Goal: Find specific page/section: Find specific page/section

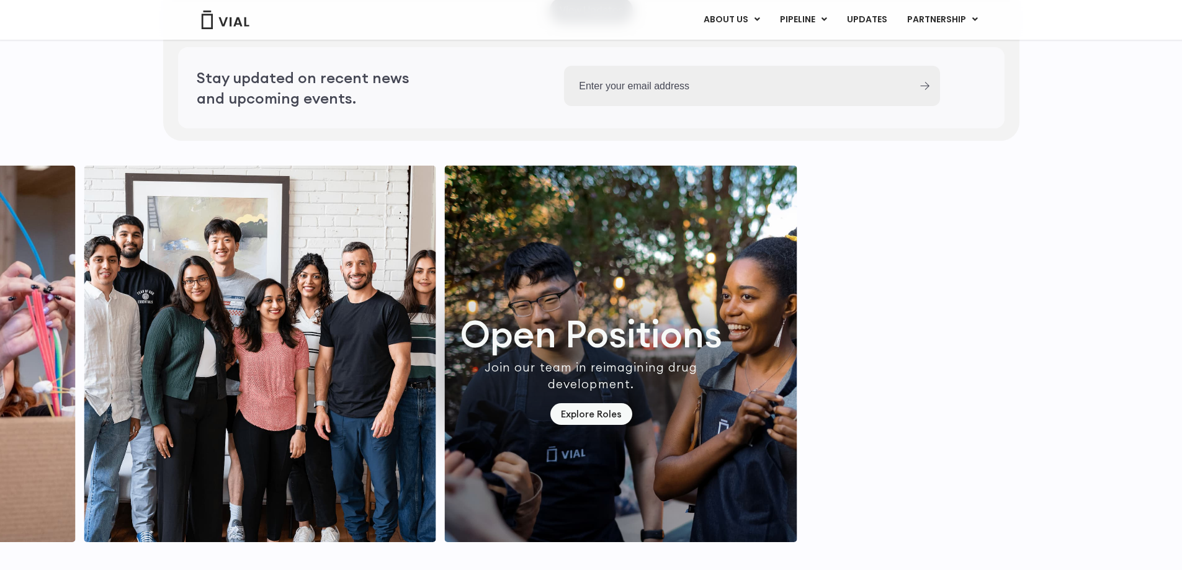
scroll to position [3548, 0]
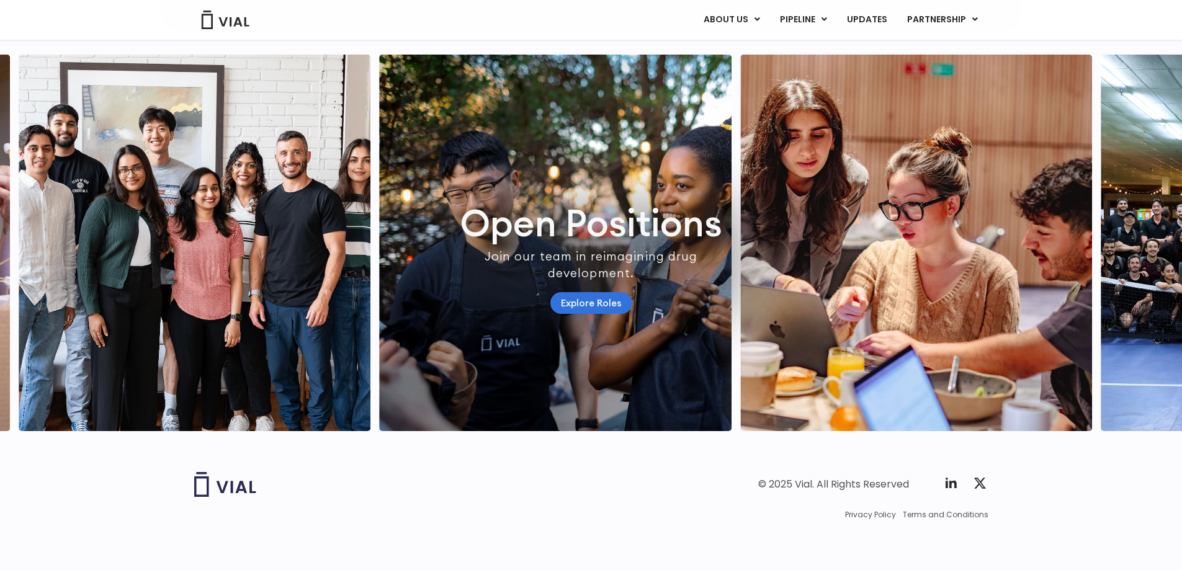
click at [577, 292] on link "Explore Roles" at bounding box center [592, 303] width 82 height 22
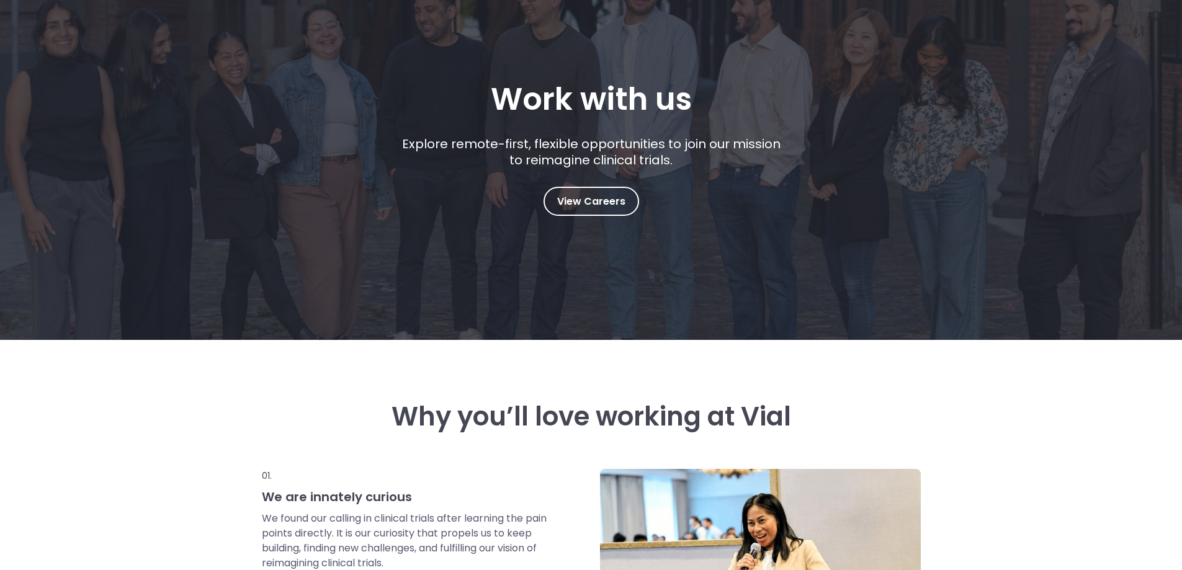
scroll to position [186, 0]
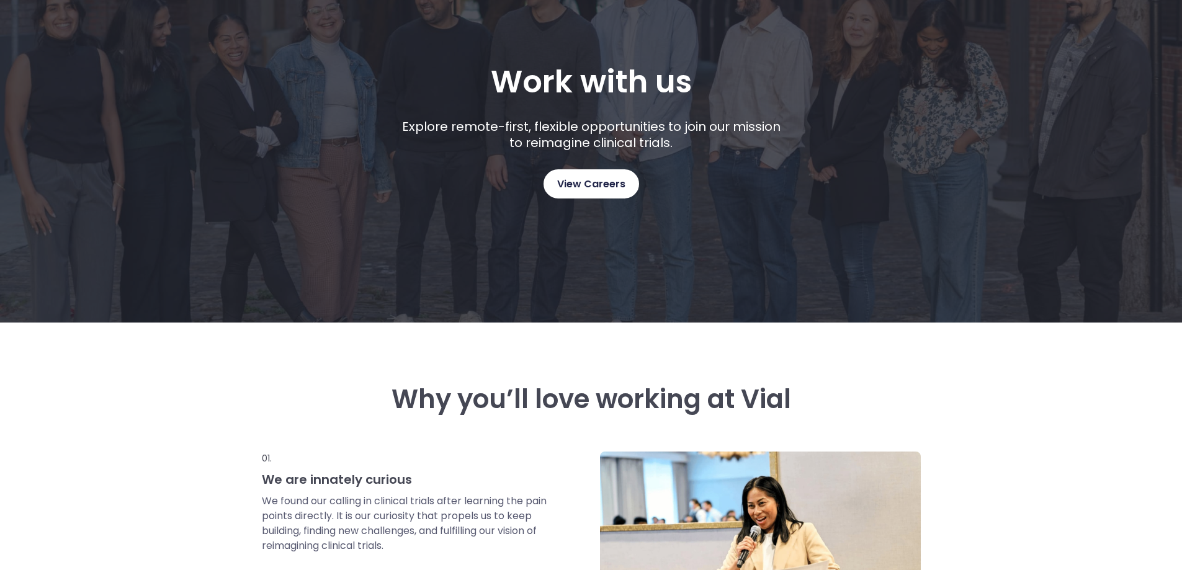
click at [583, 184] on span "View Careers" at bounding box center [591, 184] width 68 height 16
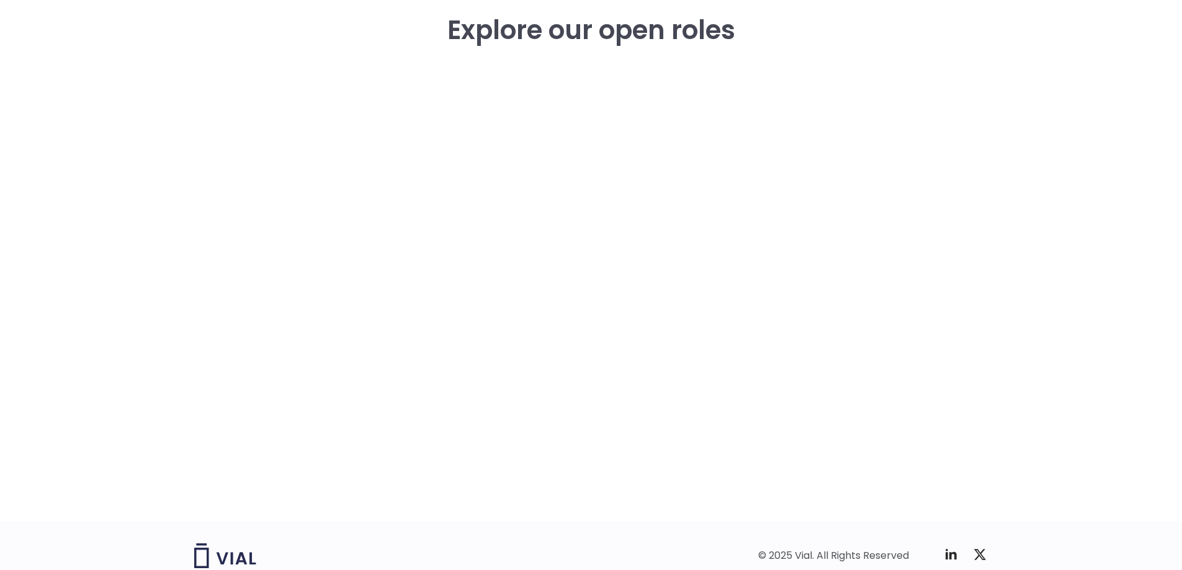
scroll to position [1676, 0]
